Goal: Task Accomplishment & Management: Use online tool/utility

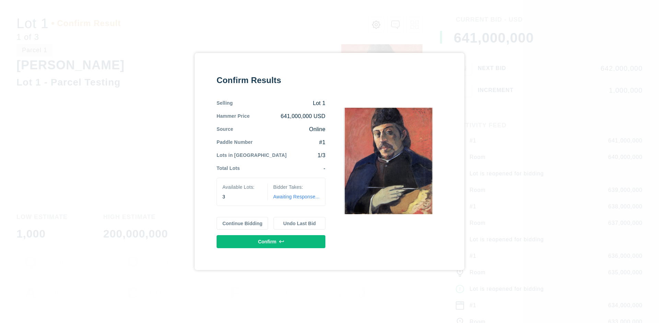
click at [243, 223] on button "Continue Bidding" at bounding box center [243, 223] width 52 height 13
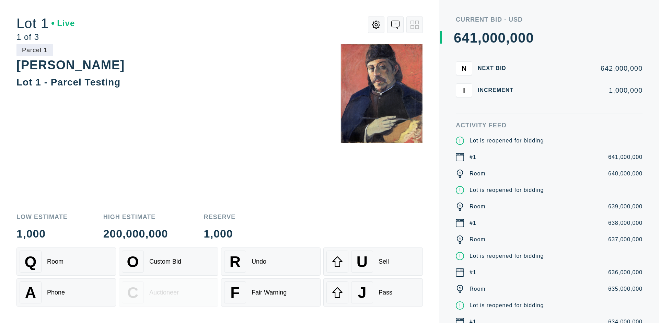
click at [66, 262] on div "Q Room" at bounding box center [66, 262] width 93 height 22
